Goal: Information Seeking & Learning: Learn about a topic

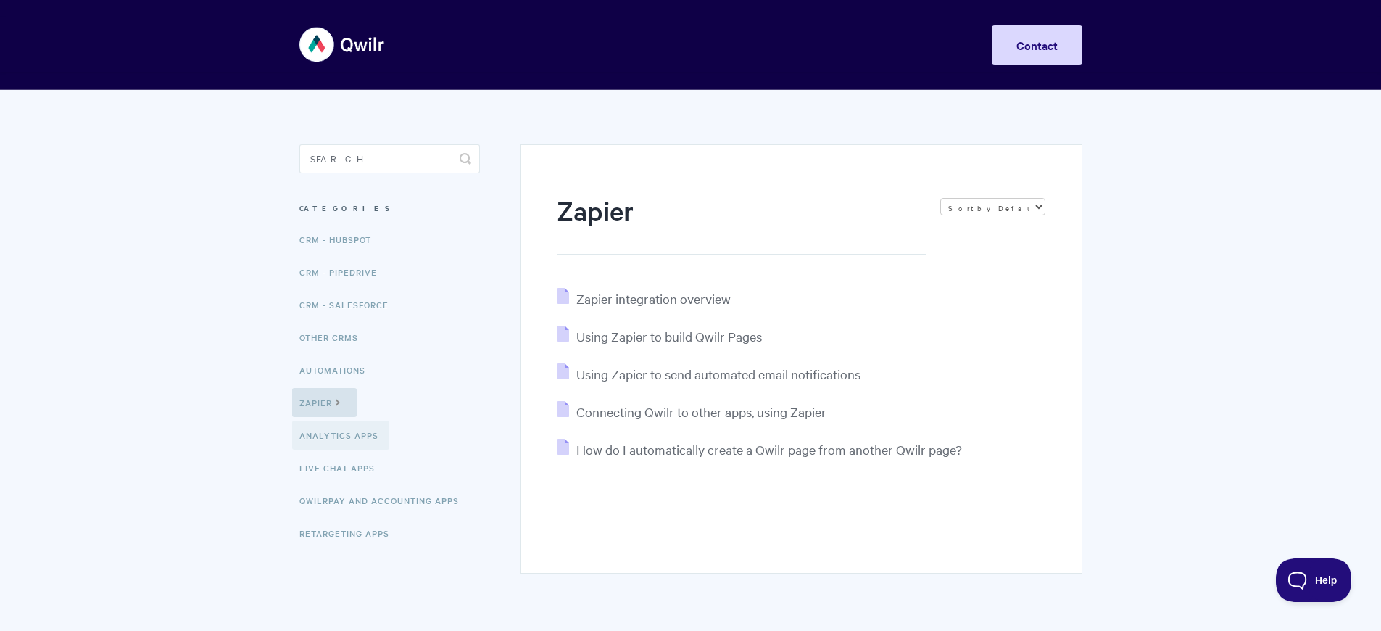
click at [343, 450] on link "Analytics Apps" at bounding box center [340, 435] width 97 height 29
click at [703, 420] on span "Connecting Qwilr to other apps, using Zapier" at bounding box center [701, 411] width 250 height 17
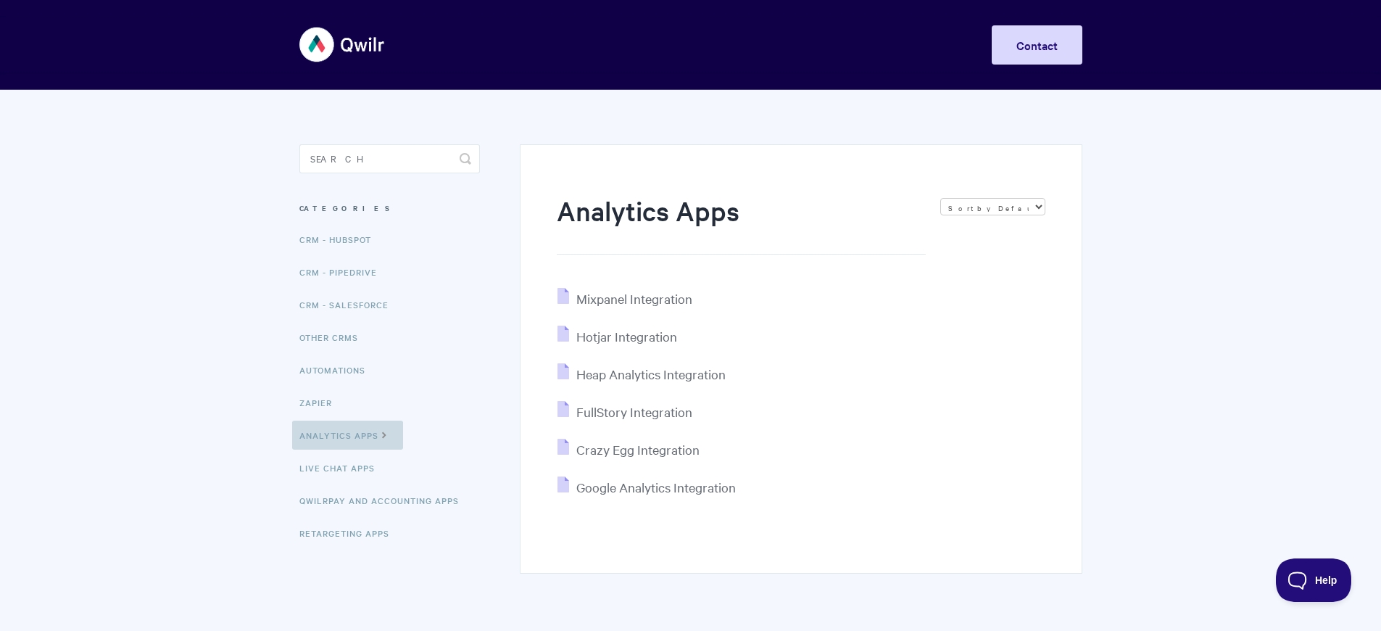
click at [348, 450] on link "Analytics Apps" at bounding box center [347, 435] width 111 height 29
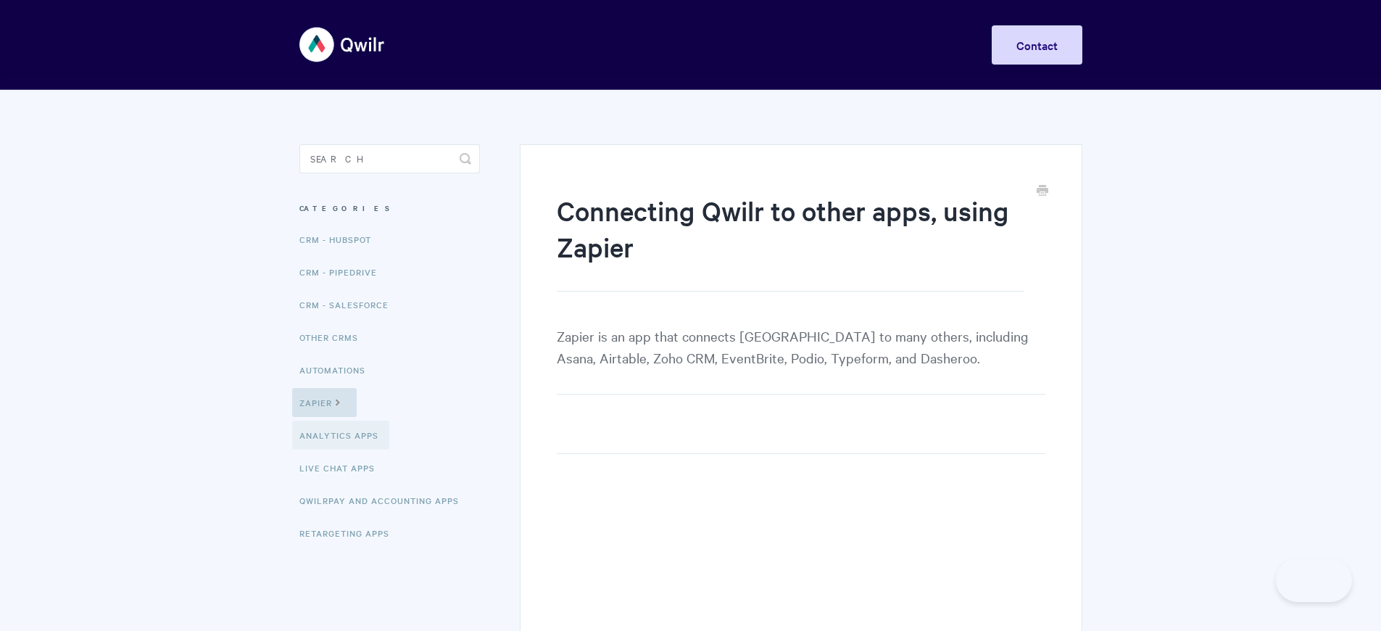
click at [343, 450] on link "Analytics Apps" at bounding box center [340, 435] width 97 height 29
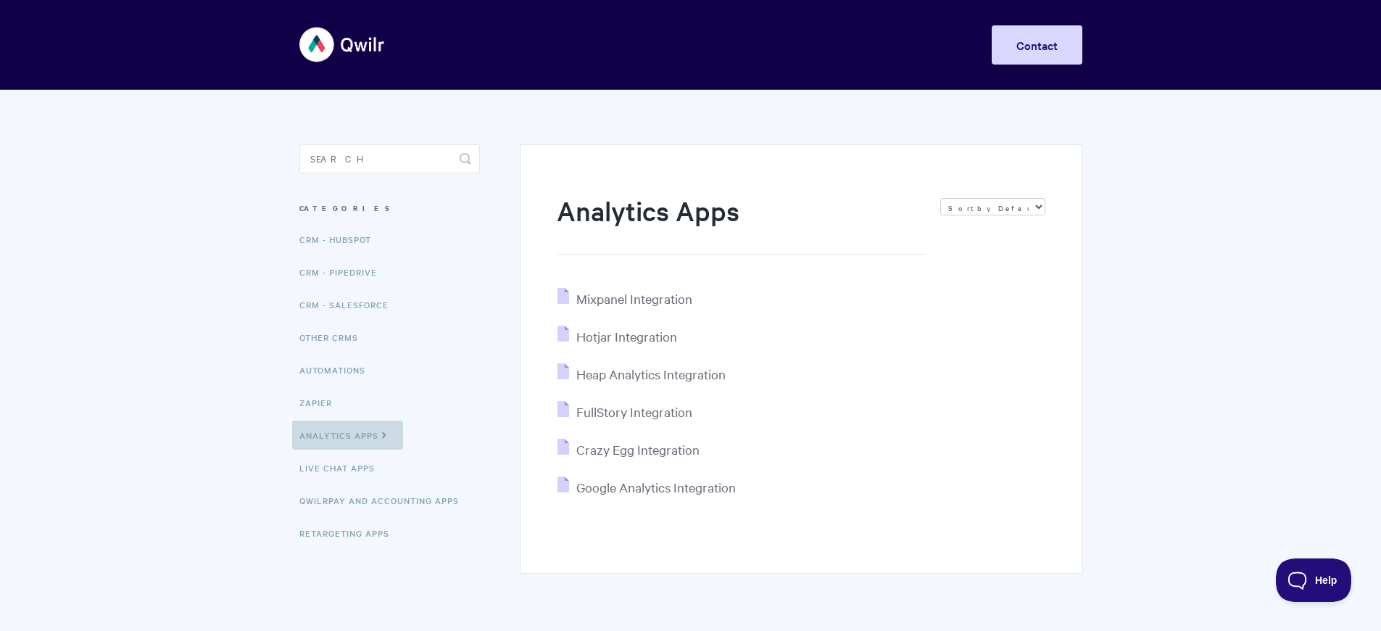
click at [348, 450] on link "Analytics Apps" at bounding box center [347, 435] width 111 height 29
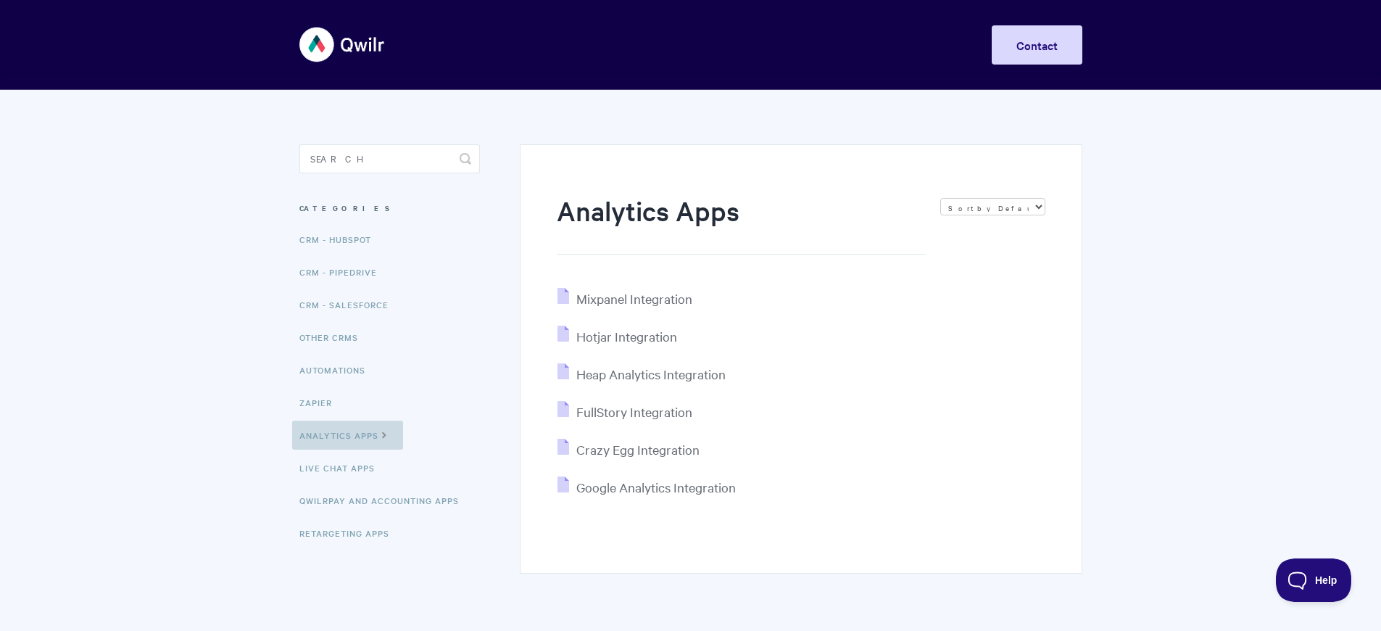
click at [348, 450] on link "Analytics Apps" at bounding box center [347, 435] width 111 height 29
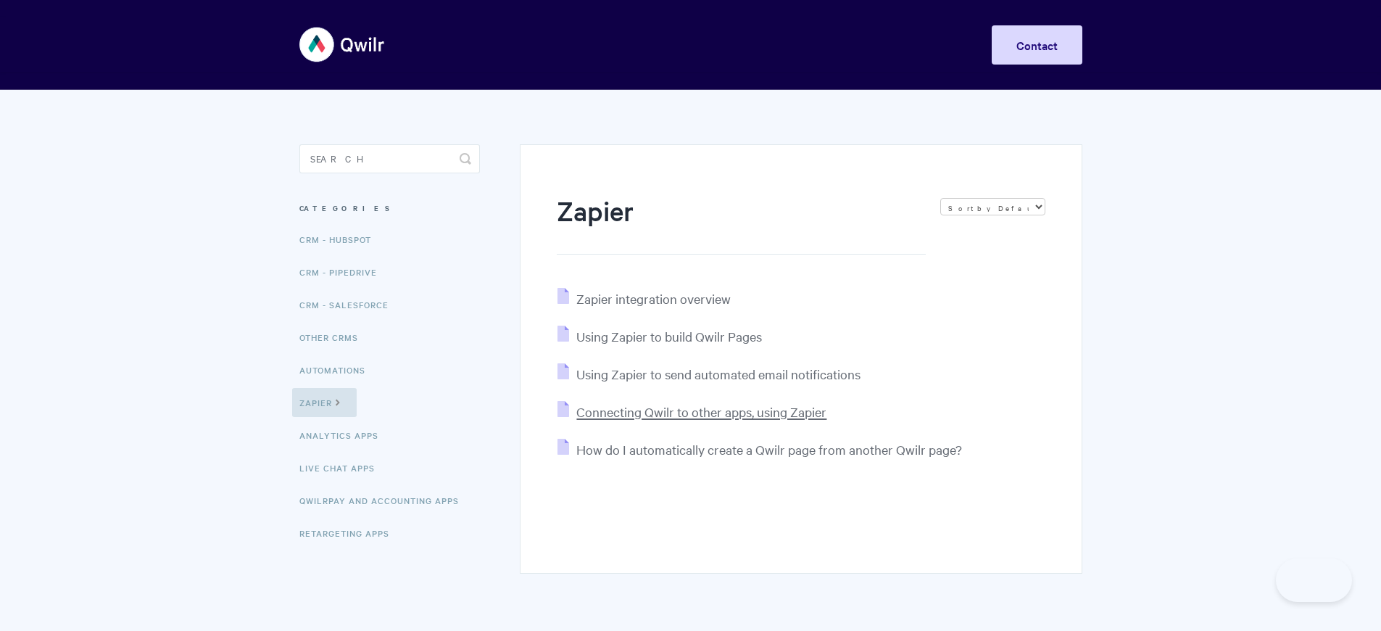
click at [703, 420] on span "Connecting Qwilr to other apps, using Zapier" at bounding box center [701, 411] width 250 height 17
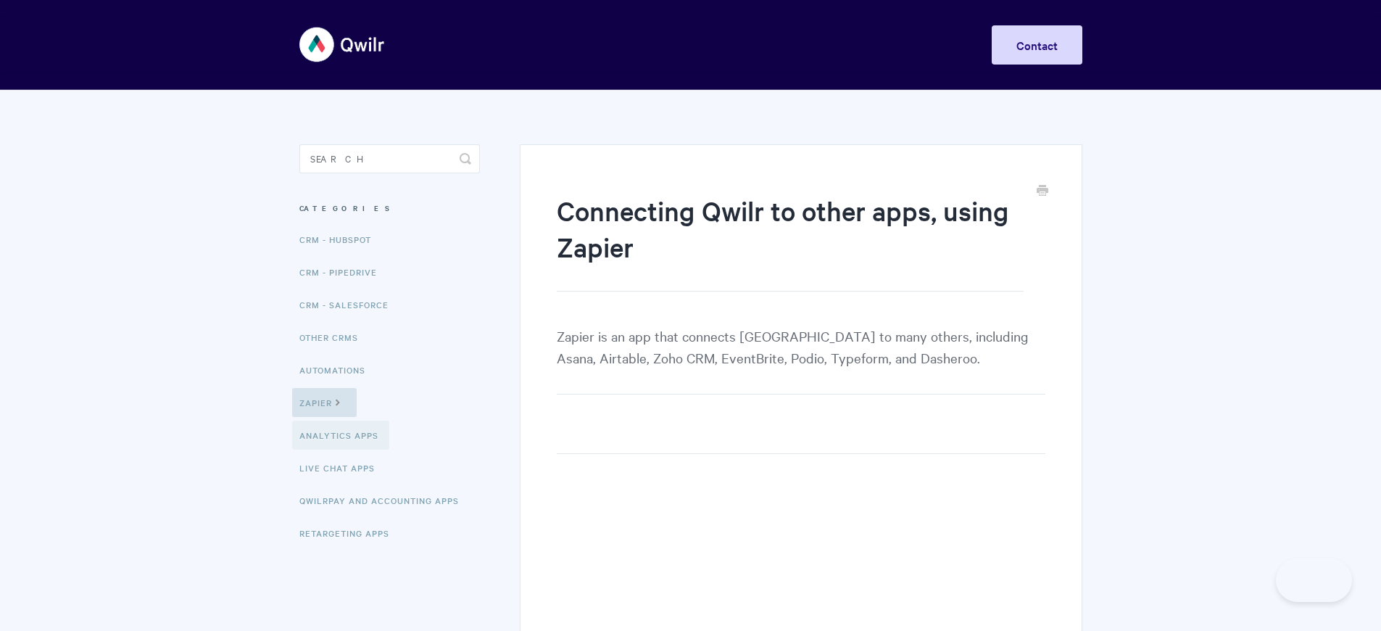
click at [343, 450] on link "Analytics Apps" at bounding box center [340, 435] width 97 height 29
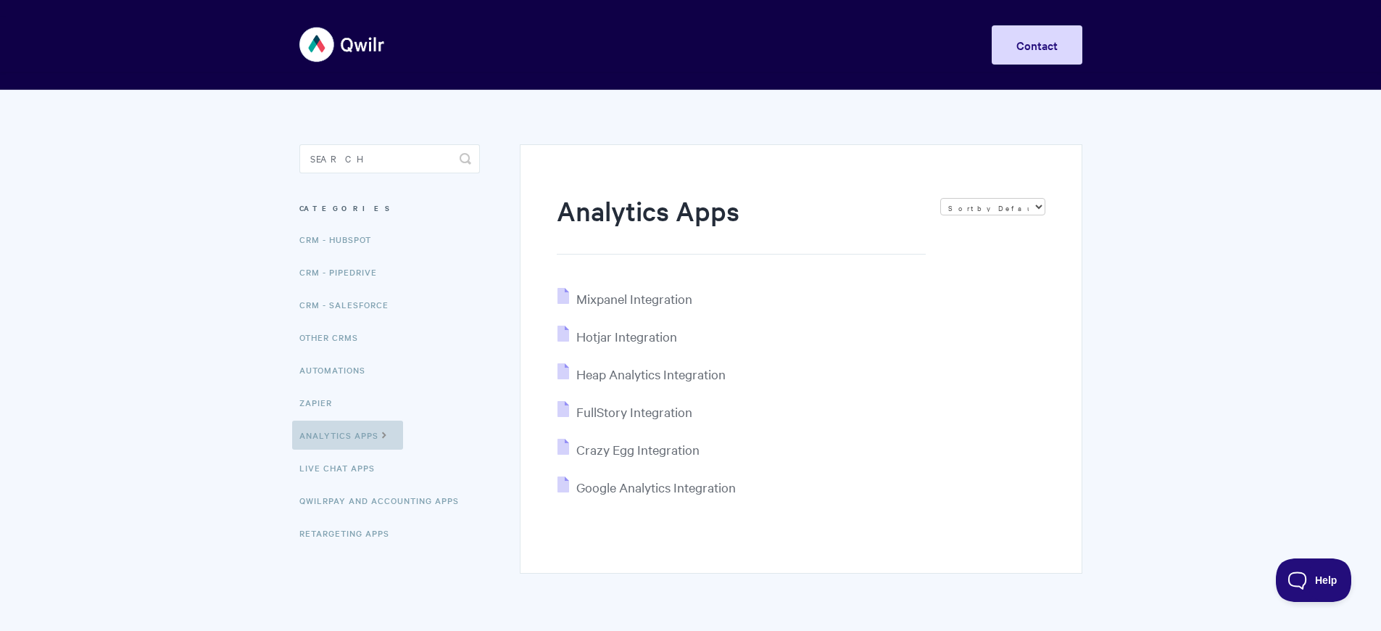
click at [348, 450] on link "Analytics Apps" at bounding box center [347, 435] width 111 height 29
click at [342, 482] on link "Live Chat Apps" at bounding box center [339, 467] width 94 height 29
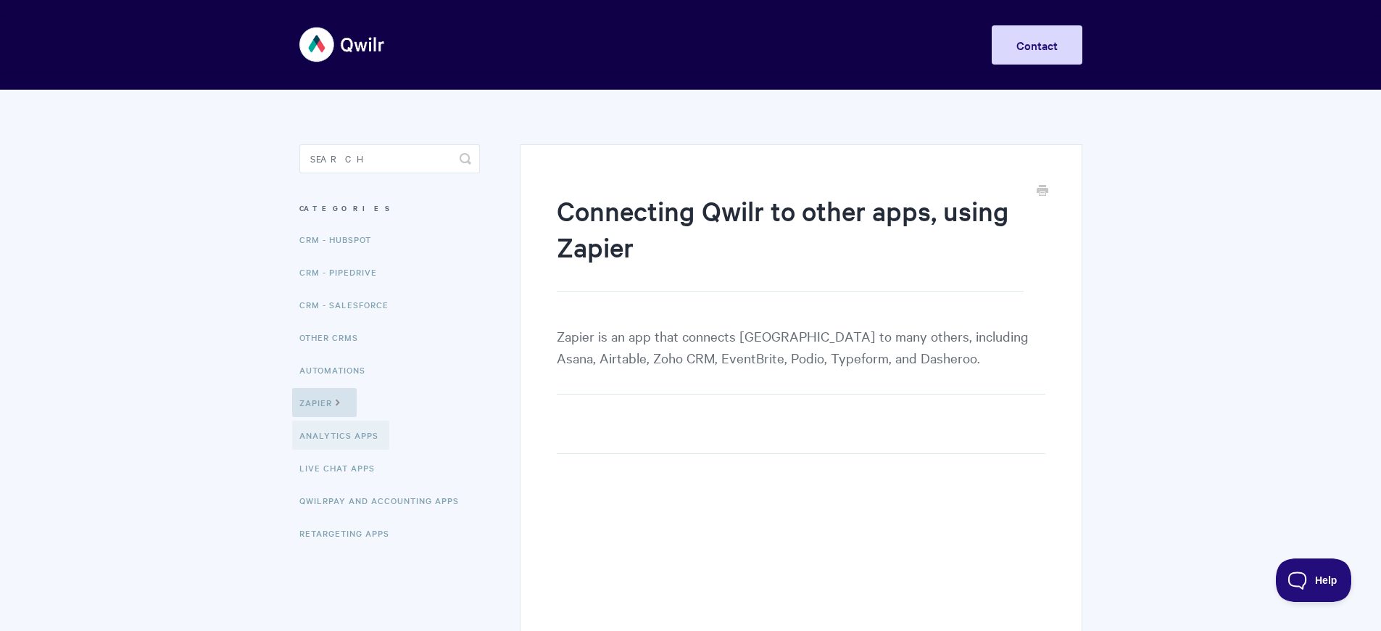
click at [343, 450] on link "Analytics Apps" at bounding box center [340, 435] width 97 height 29
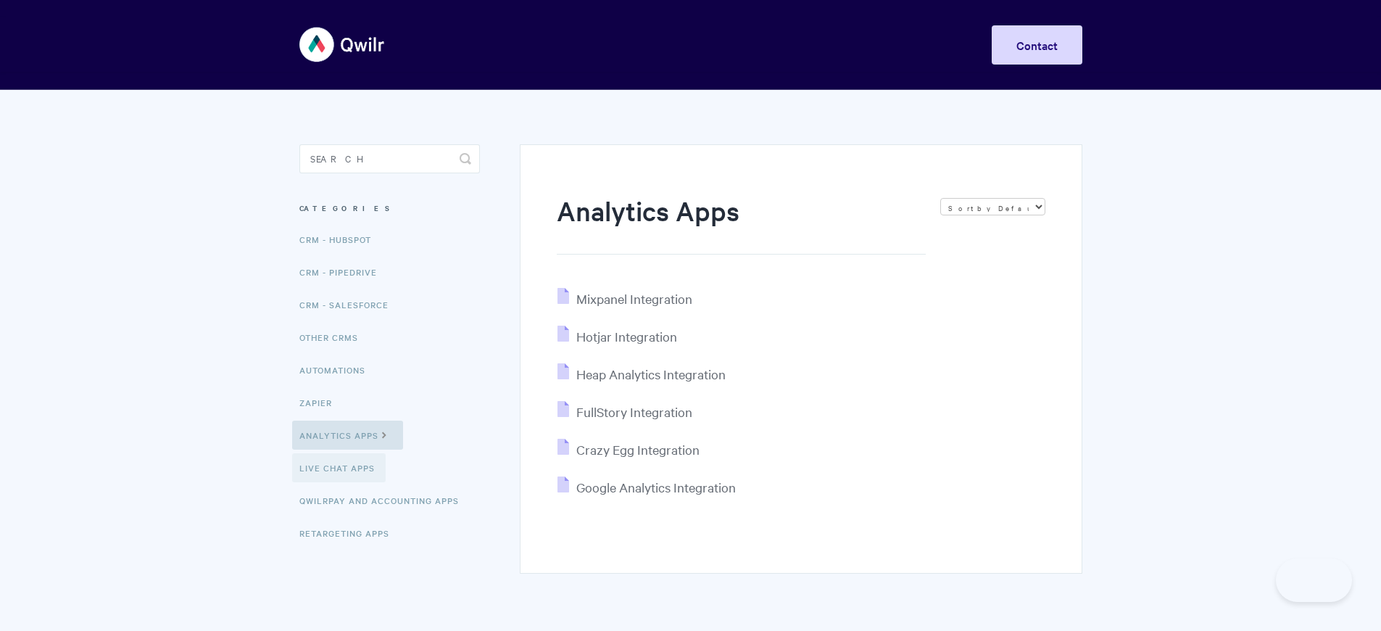
click at [342, 482] on link "Live Chat Apps" at bounding box center [339, 467] width 94 height 29
click at [348, 450] on link "Analytics Apps" at bounding box center [347, 435] width 111 height 29
click at [342, 482] on link "Live Chat Apps" at bounding box center [339, 467] width 94 height 29
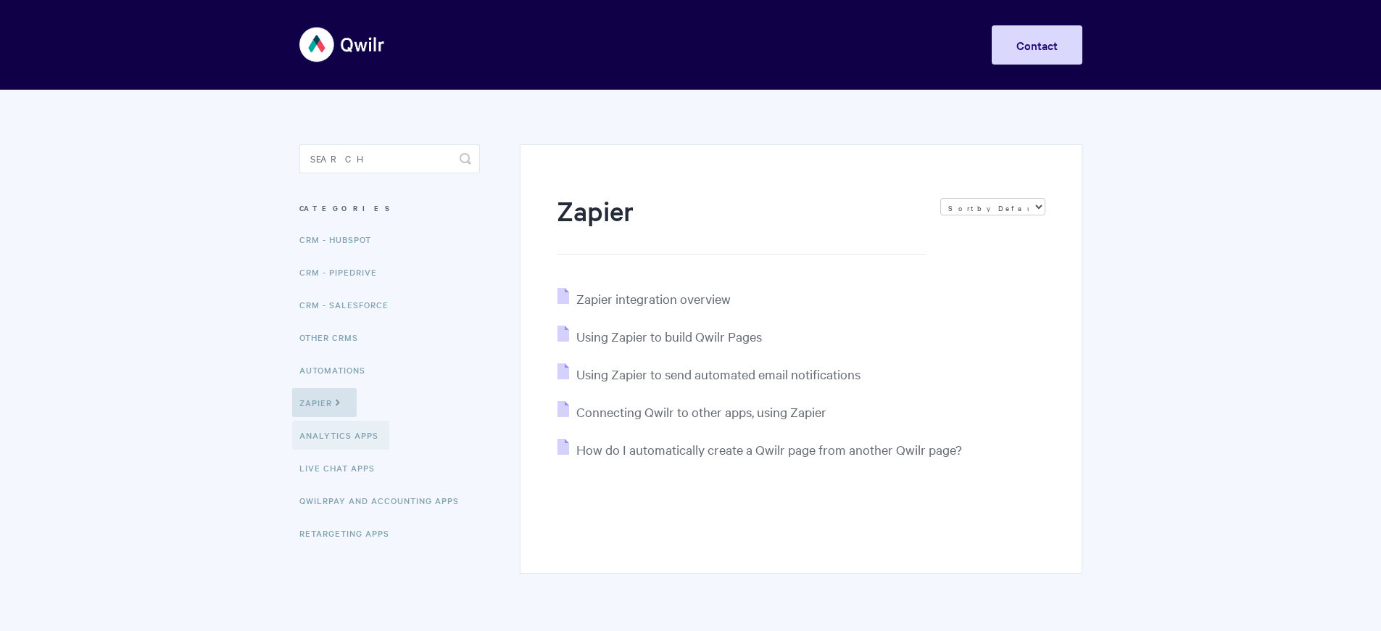
click at [343, 450] on link "Analytics Apps" at bounding box center [340, 435] width 97 height 29
click at [703, 420] on span "Connecting Qwilr to other apps, using Zapier" at bounding box center [701, 411] width 250 height 17
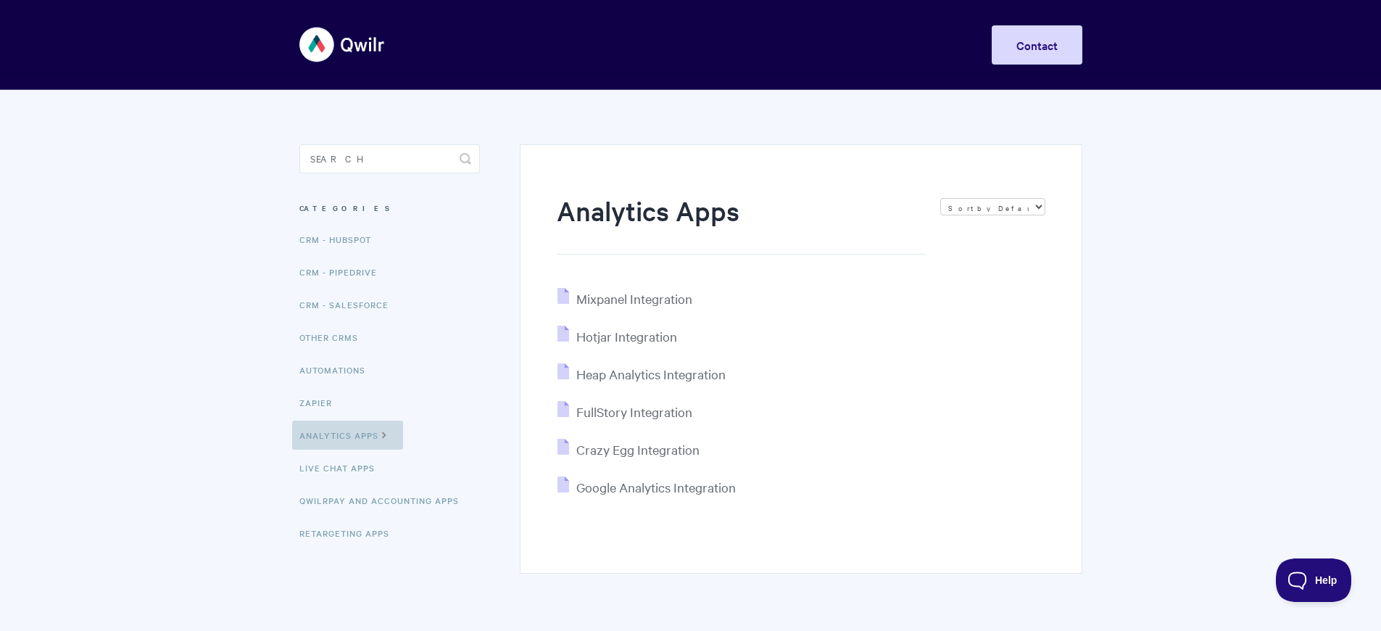
click at [348, 450] on link "Analytics Apps" at bounding box center [347, 435] width 111 height 29
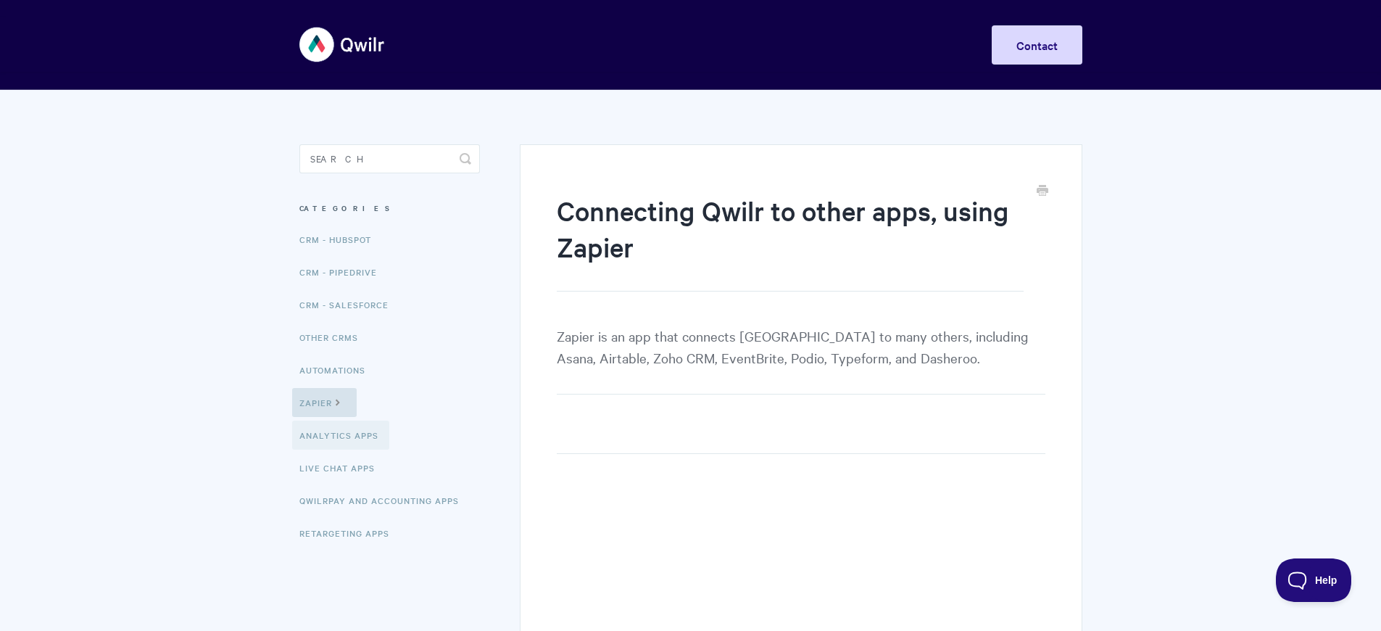
click at [343, 450] on link "Analytics Apps" at bounding box center [340, 435] width 97 height 29
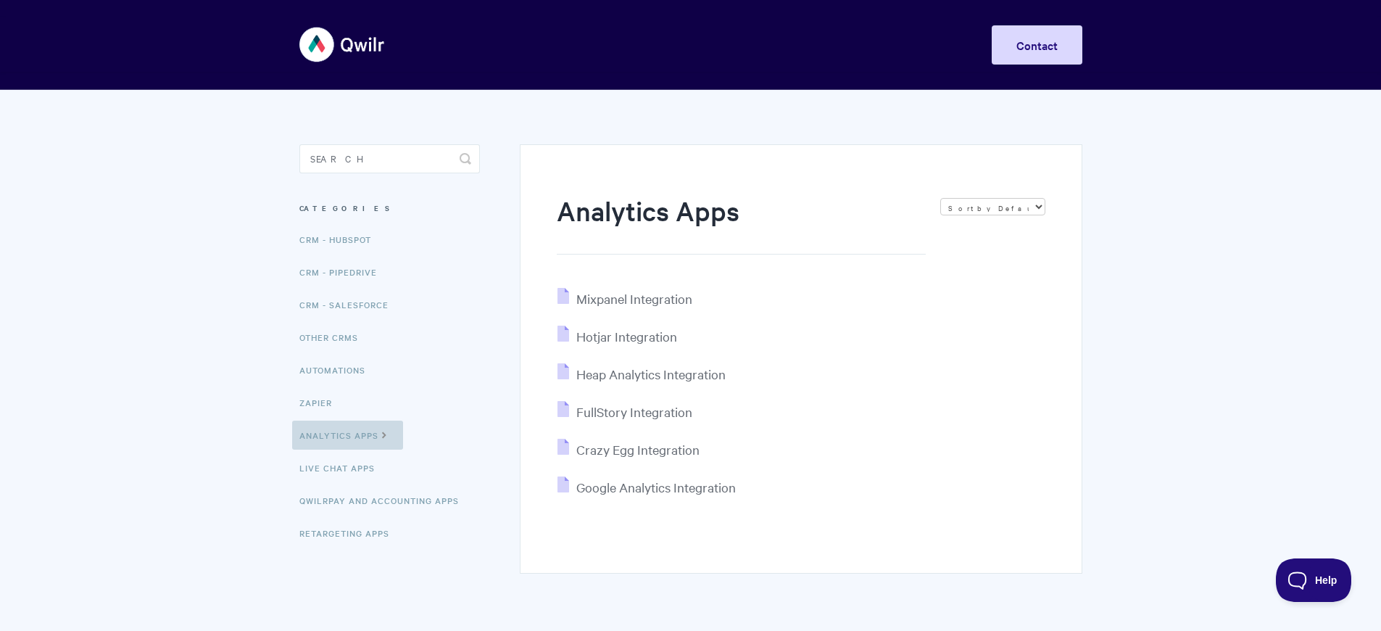
click at [348, 450] on link "Analytics Apps" at bounding box center [347, 435] width 111 height 29
click at [384, 515] on link "QwilrPay and Accounting Apps" at bounding box center [384, 500] width 170 height 29
click at [348, 450] on link "Analytics Apps" at bounding box center [347, 435] width 111 height 29
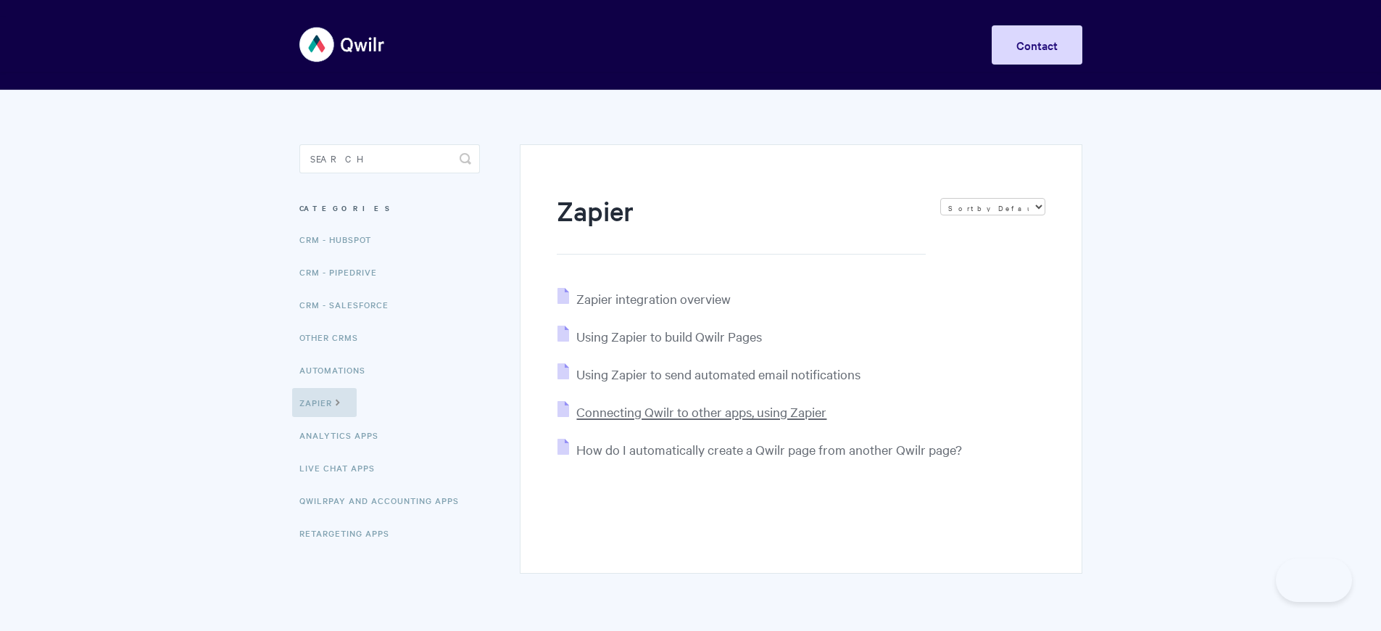
click at [703, 420] on span "Connecting Qwilr to other apps, using Zapier" at bounding box center [701, 411] width 250 height 17
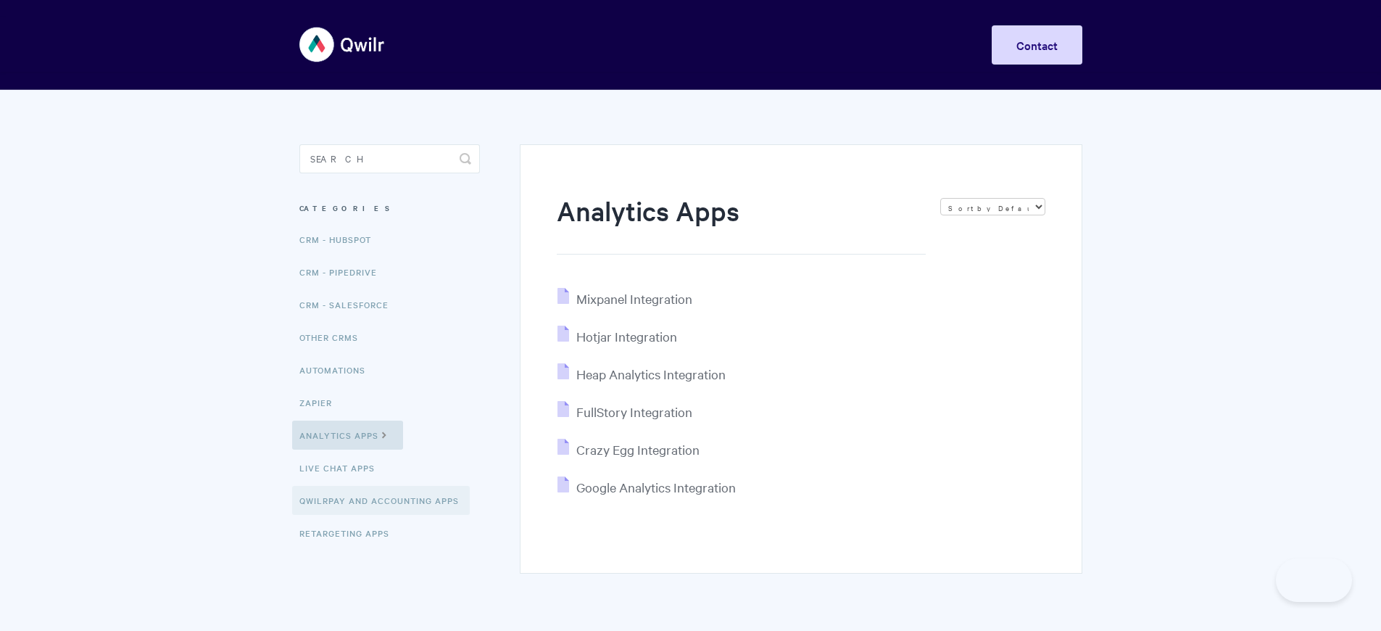
click at [384, 515] on link "QwilrPay and Accounting Apps" at bounding box center [381, 500] width 178 height 29
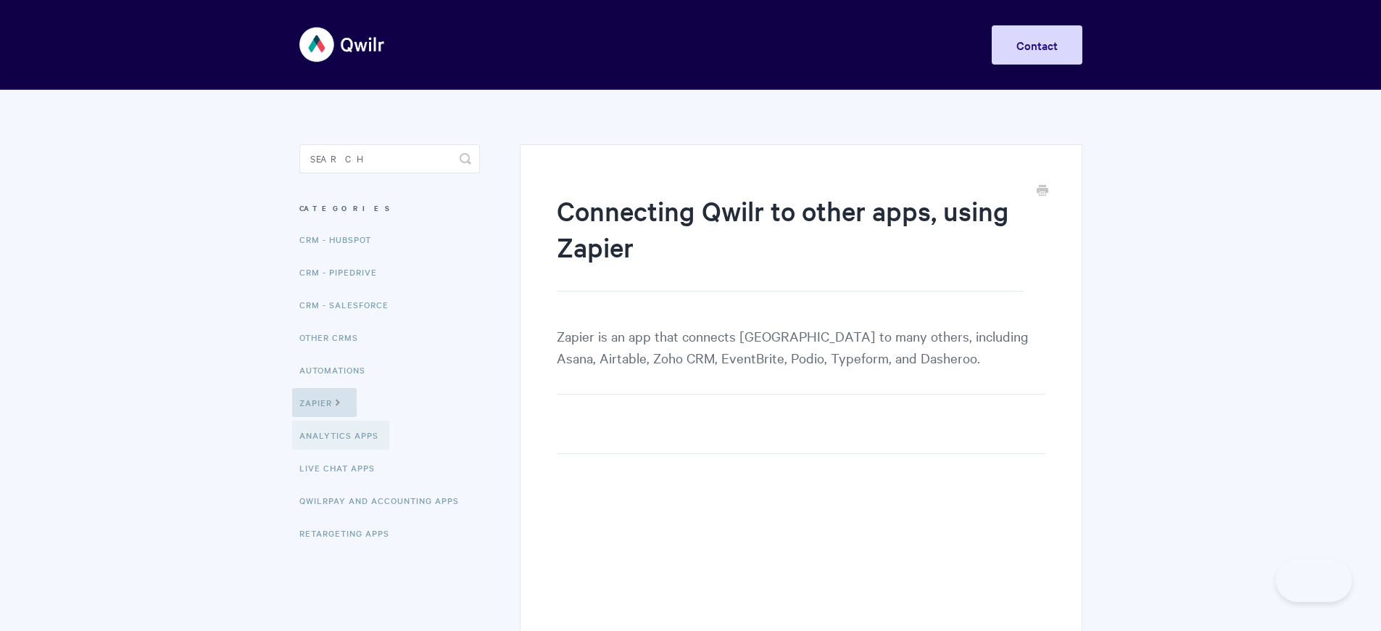
click at [343, 450] on link "Analytics Apps" at bounding box center [340, 435] width 97 height 29
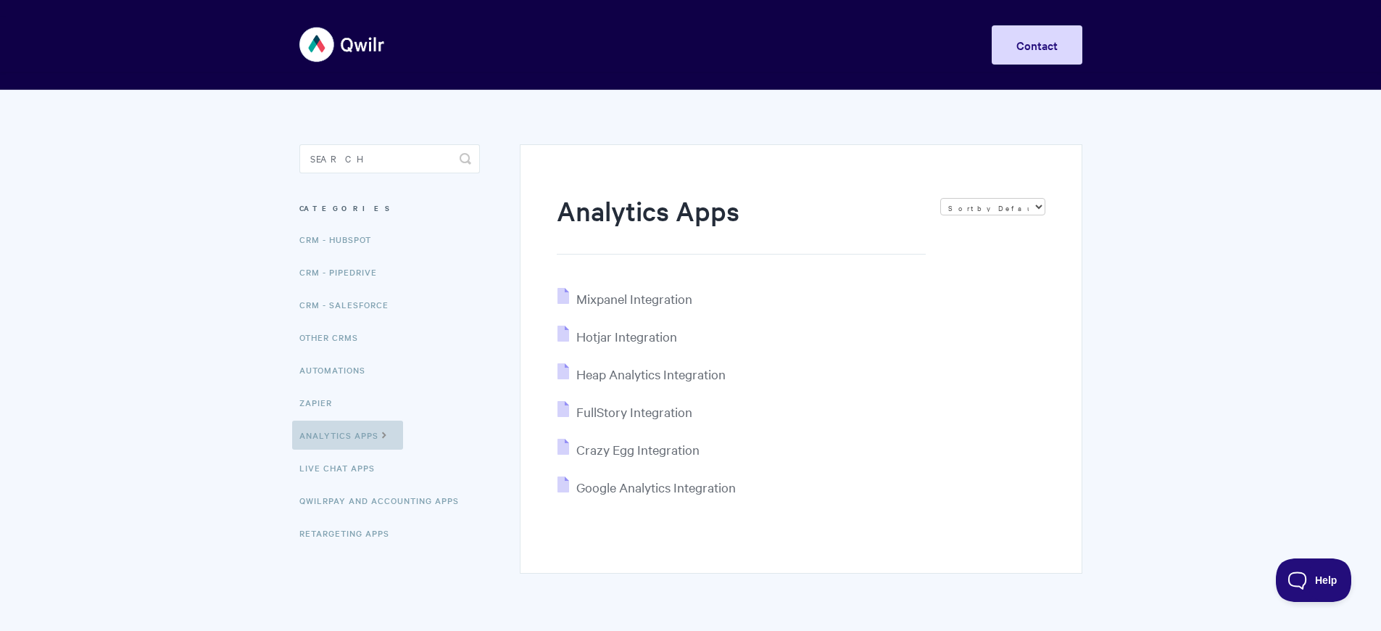
click at [348, 450] on link "Analytics Apps" at bounding box center [347, 435] width 111 height 29
click at [384, 515] on link "QwilrPay and Accounting Apps" at bounding box center [381, 500] width 178 height 29
click at [348, 450] on link "Analytics Apps" at bounding box center [347, 435] width 111 height 29
click at [350, 547] on link "Retargeting Apps" at bounding box center [346, 532] width 108 height 29
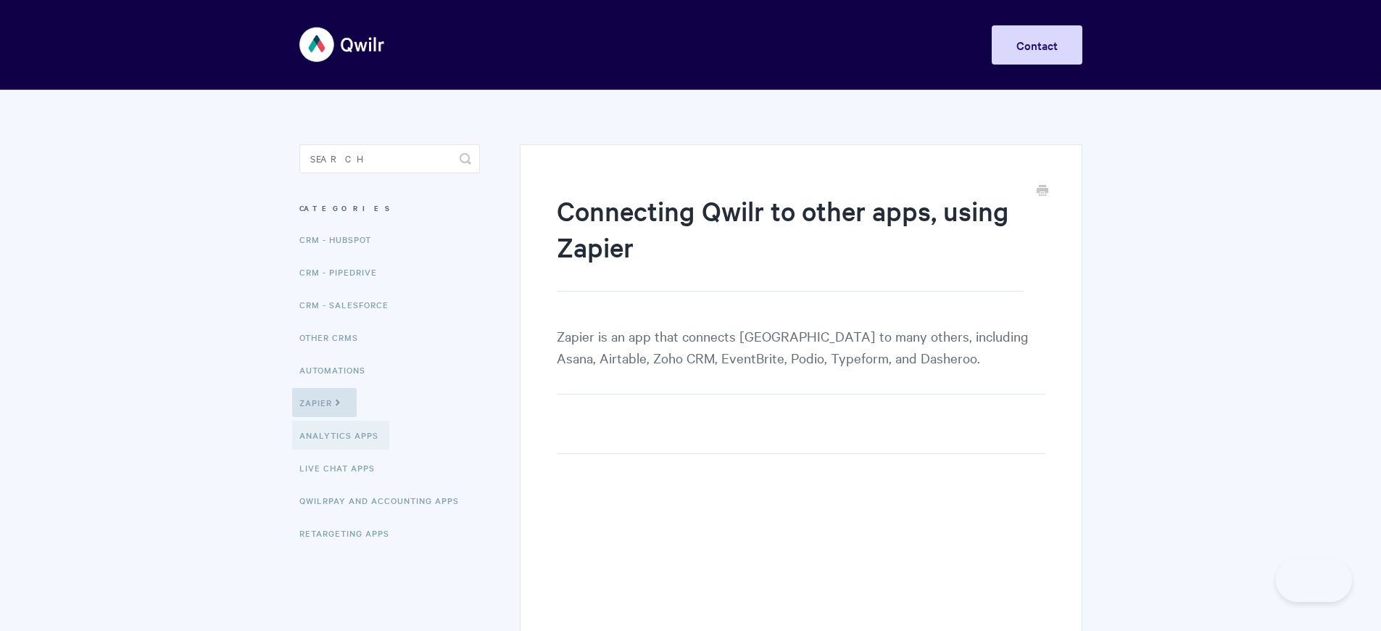
click at [343, 450] on link "Analytics Apps" at bounding box center [340, 435] width 97 height 29
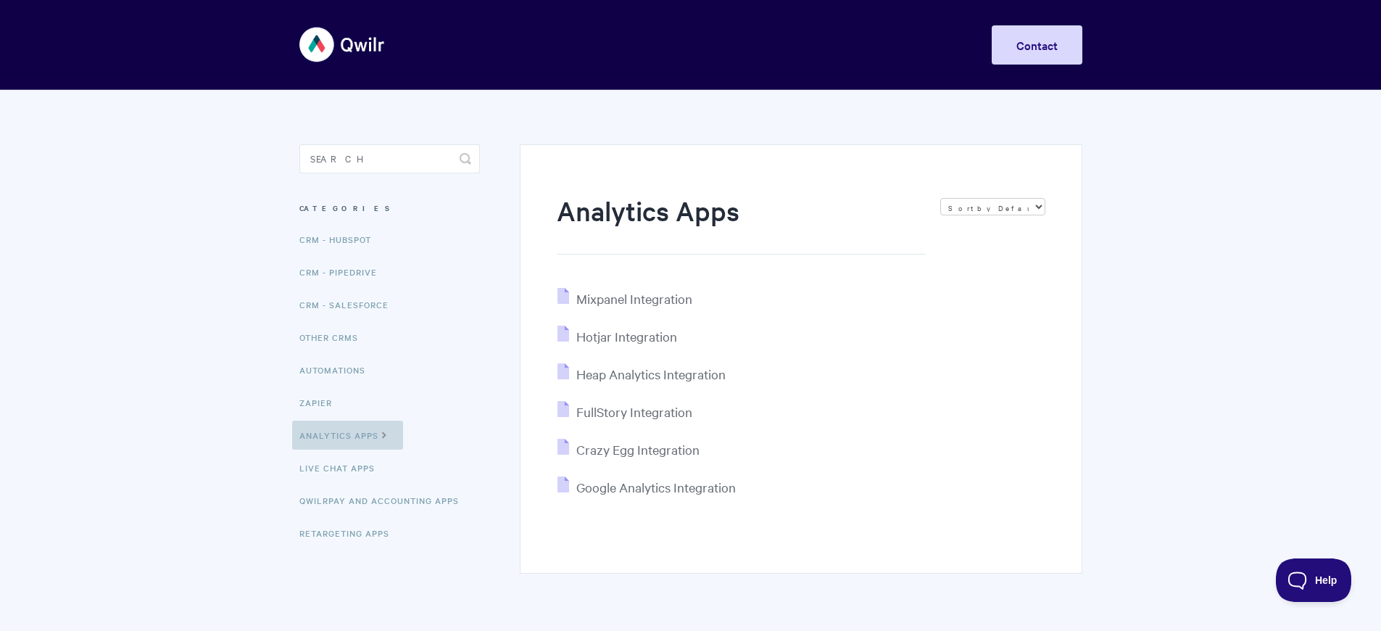
click at [348, 450] on link "Analytics Apps" at bounding box center [347, 435] width 111 height 29
click at [350, 547] on link "Retargeting Apps" at bounding box center [349, 532] width 101 height 29
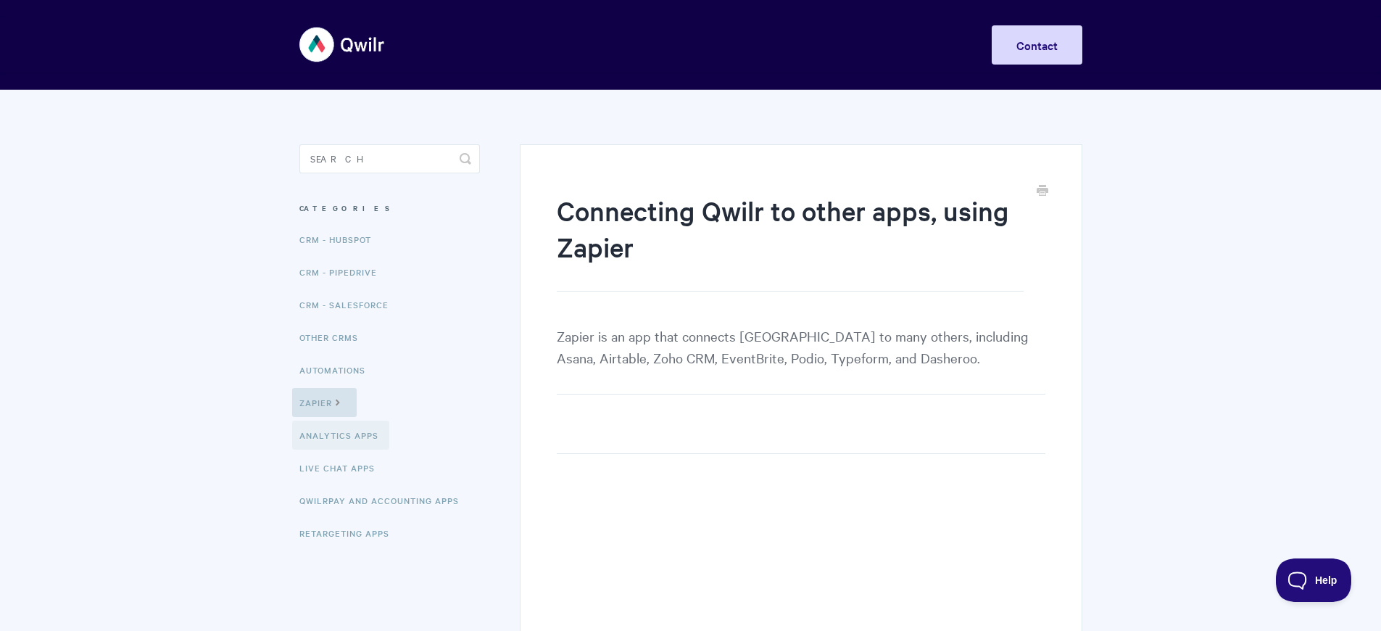
click at [343, 450] on link "Analytics Apps" at bounding box center [340, 435] width 97 height 29
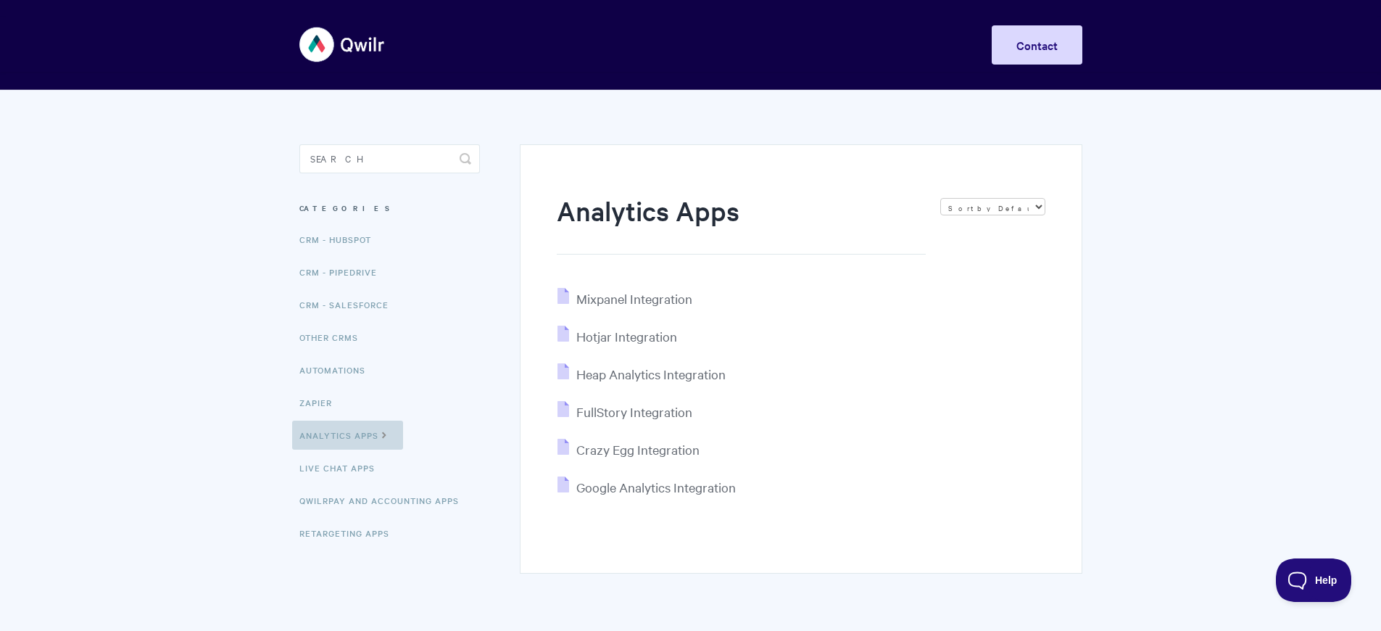
click at [348, 450] on link "Analytics Apps" at bounding box center [347, 435] width 111 height 29
click at [350, 547] on link "Retargeting Apps" at bounding box center [346, 532] width 108 height 29
click at [348, 450] on link "Analytics Apps" at bounding box center [347, 435] width 111 height 29
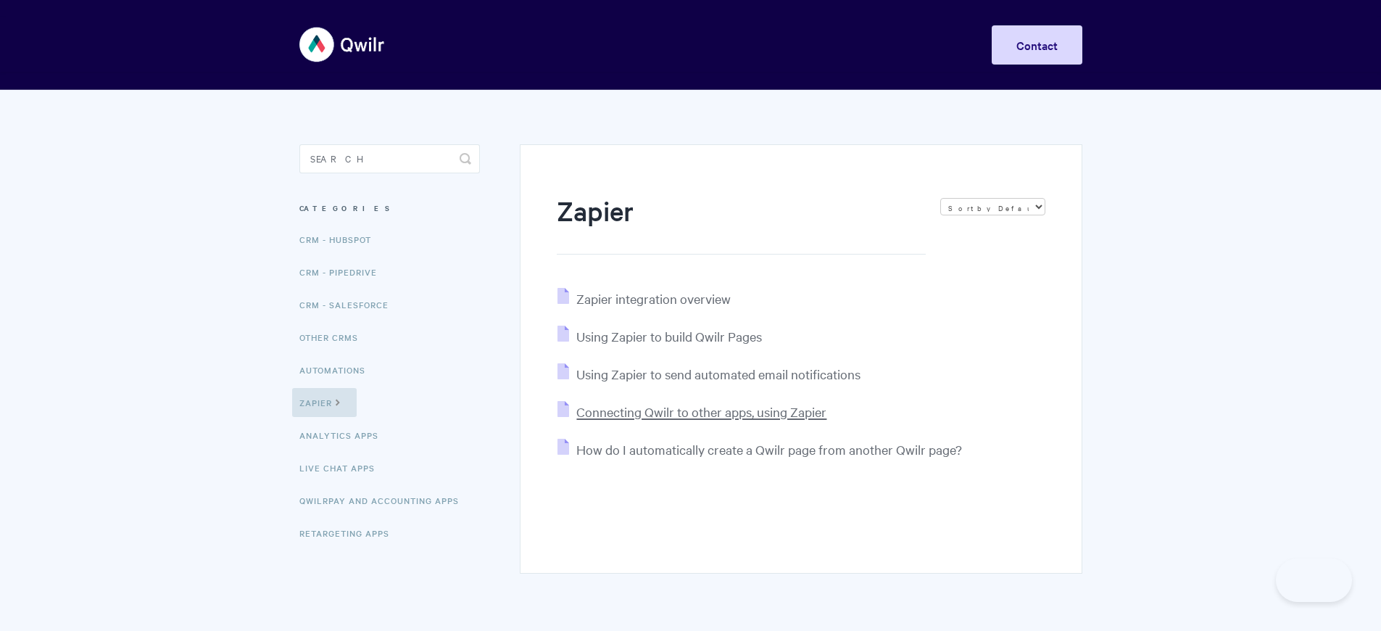
click at [703, 420] on span "Connecting Qwilr to other apps, using Zapier" at bounding box center [701, 411] width 250 height 17
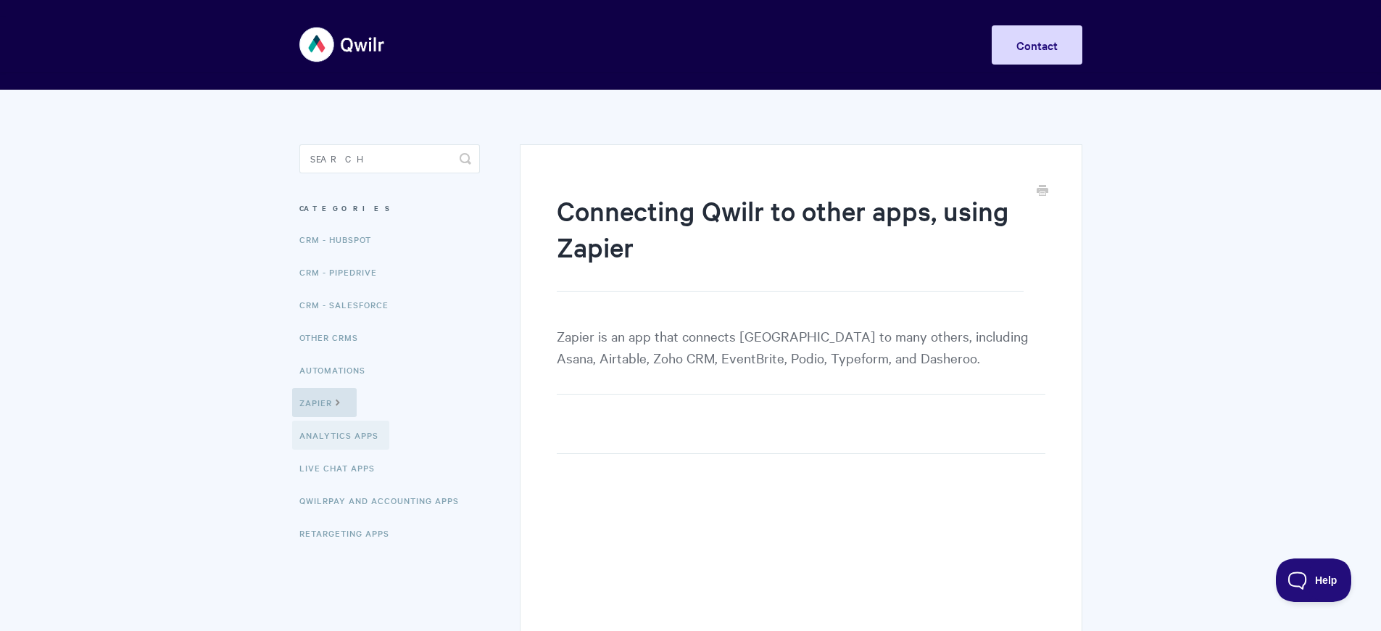
click at [343, 450] on link "Analytics Apps" at bounding box center [340, 435] width 97 height 29
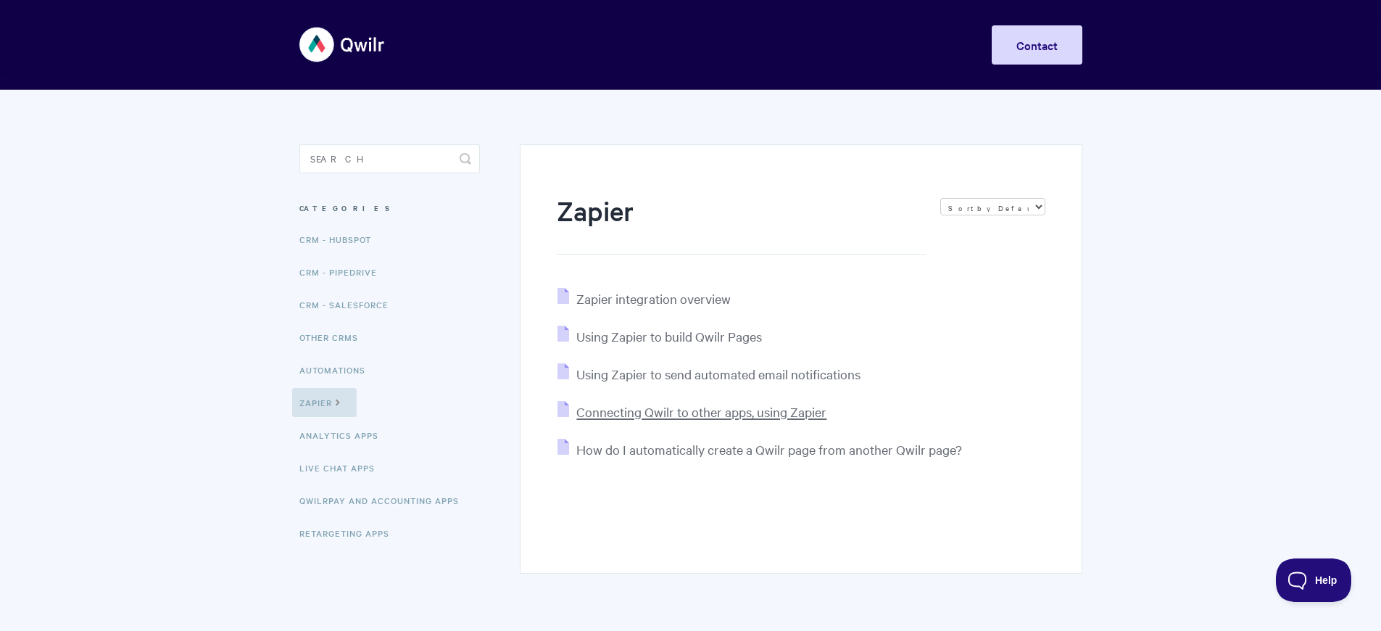
click at [703, 420] on span "Connecting Qwilr to other apps, using Zapier" at bounding box center [701, 411] width 250 height 17
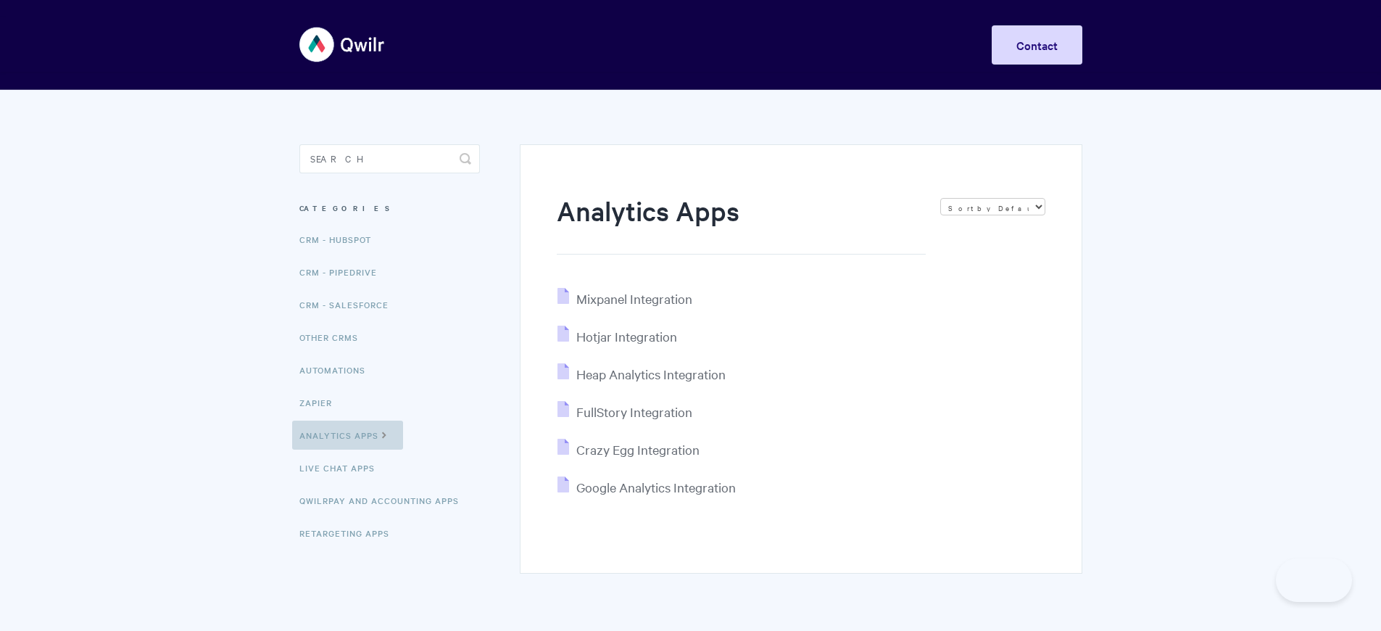
click at [348, 450] on link "Analytics Apps" at bounding box center [347, 435] width 111 height 29
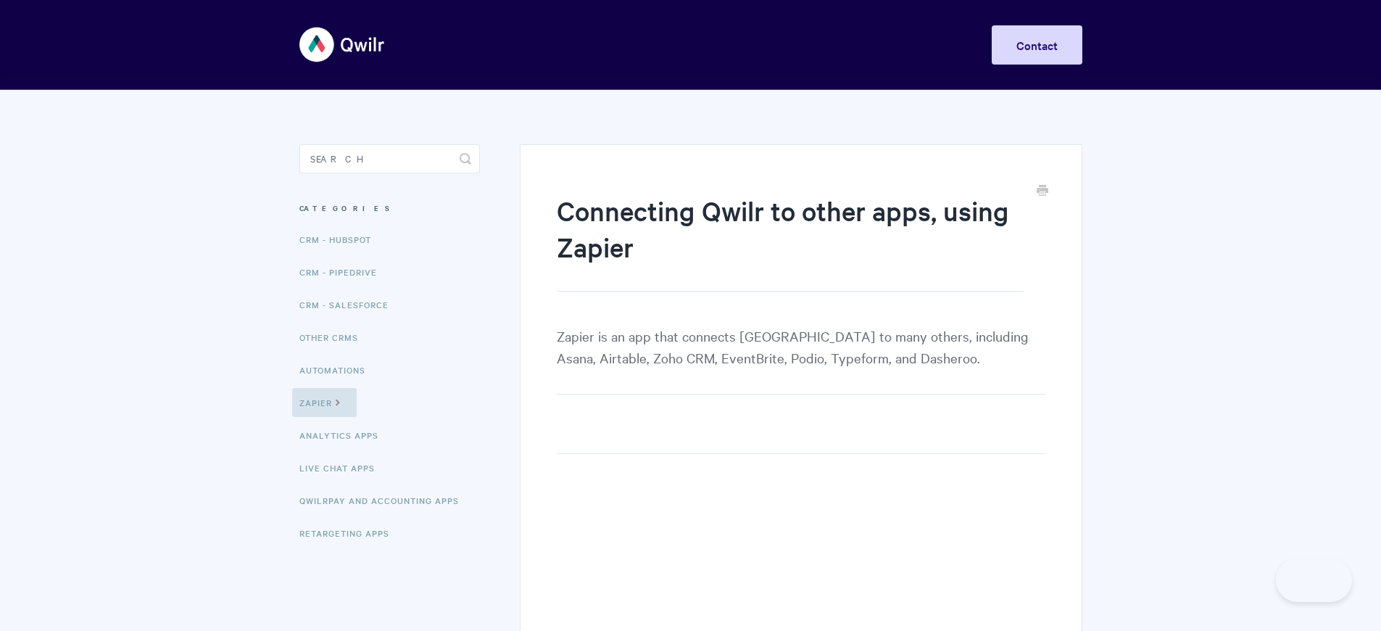
click at [343, 450] on link "Analytics Apps" at bounding box center [344, 435] width 90 height 29
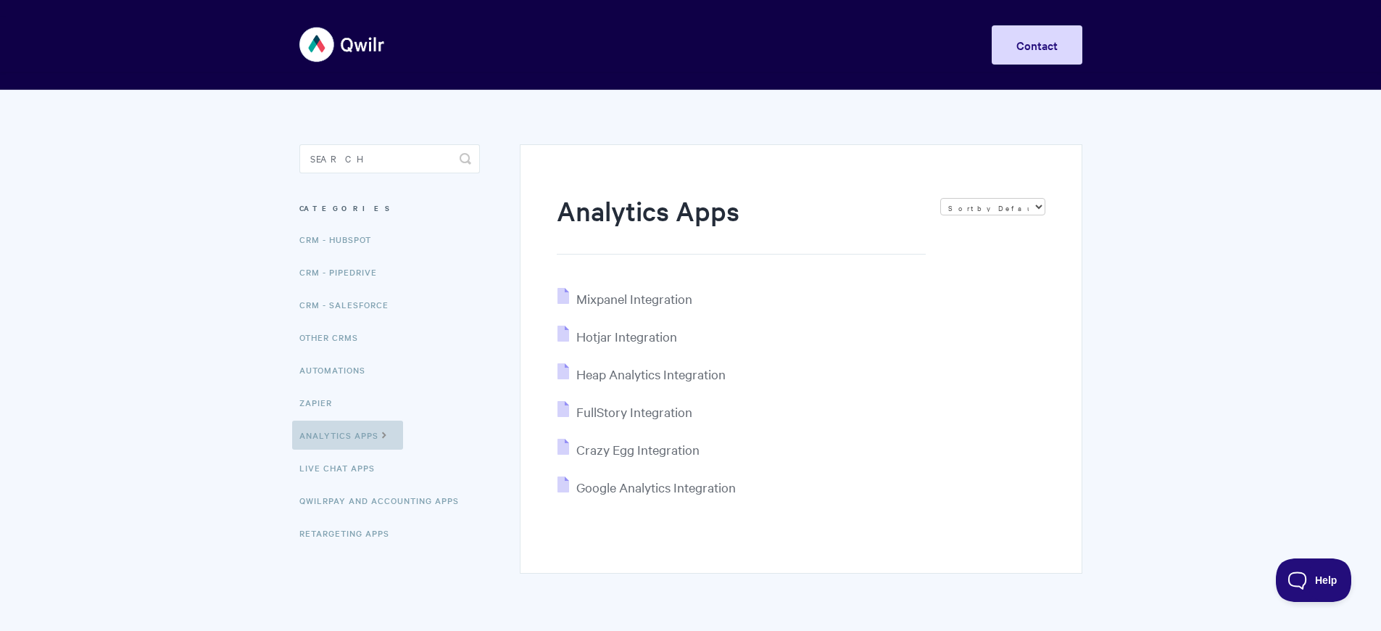
click at [348, 450] on link "Analytics Apps" at bounding box center [347, 435] width 111 height 29
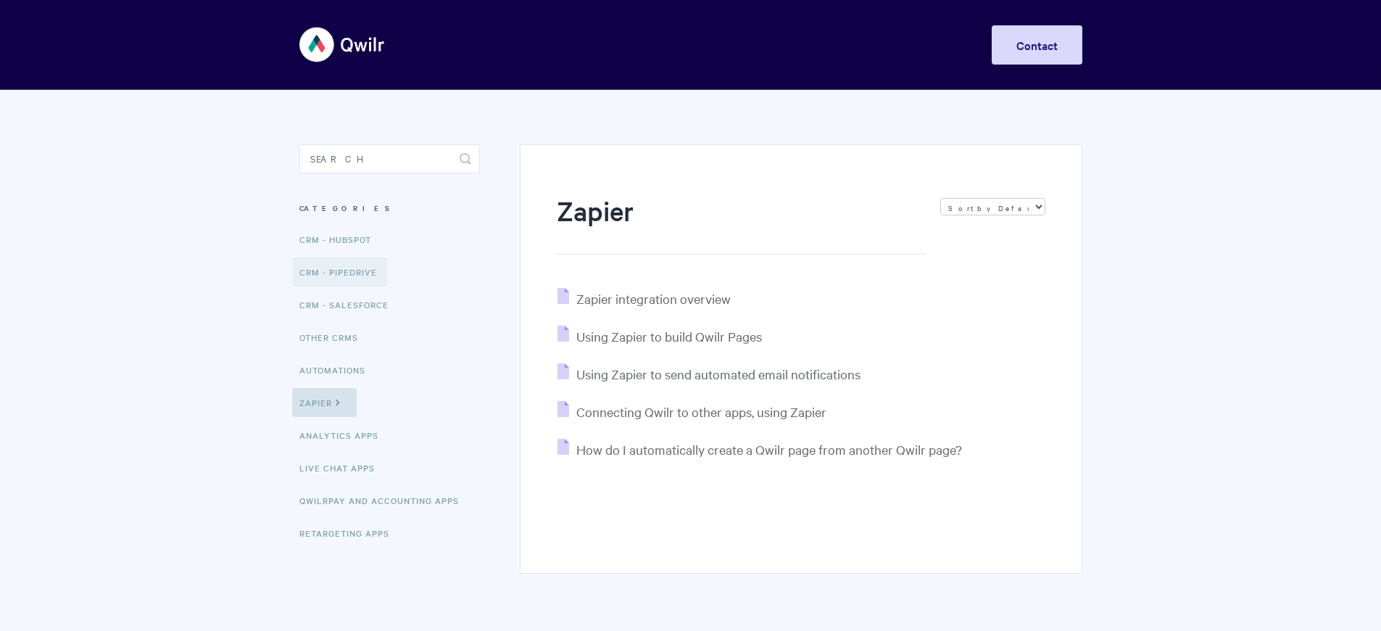
click at [350, 547] on link "Retargeting Apps" at bounding box center [349, 532] width 101 height 29
